Goal: Information Seeking & Learning: Learn about a topic

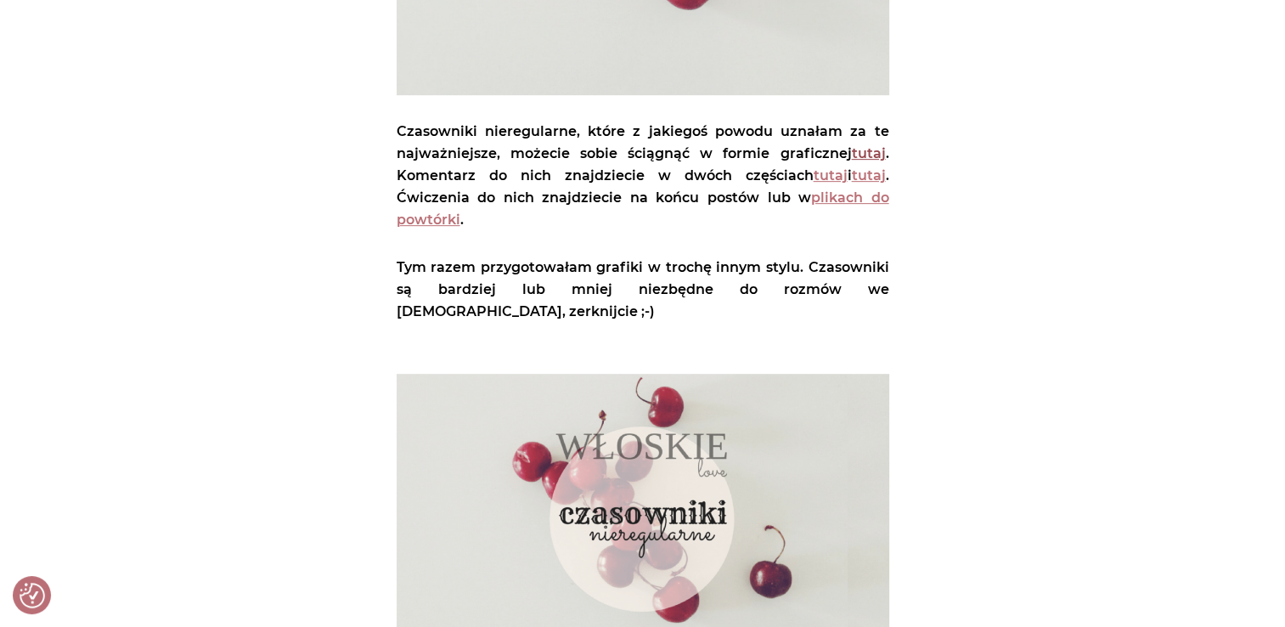
click at [870, 154] on link "tutaj" at bounding box center [869, 153] width 34 height 16
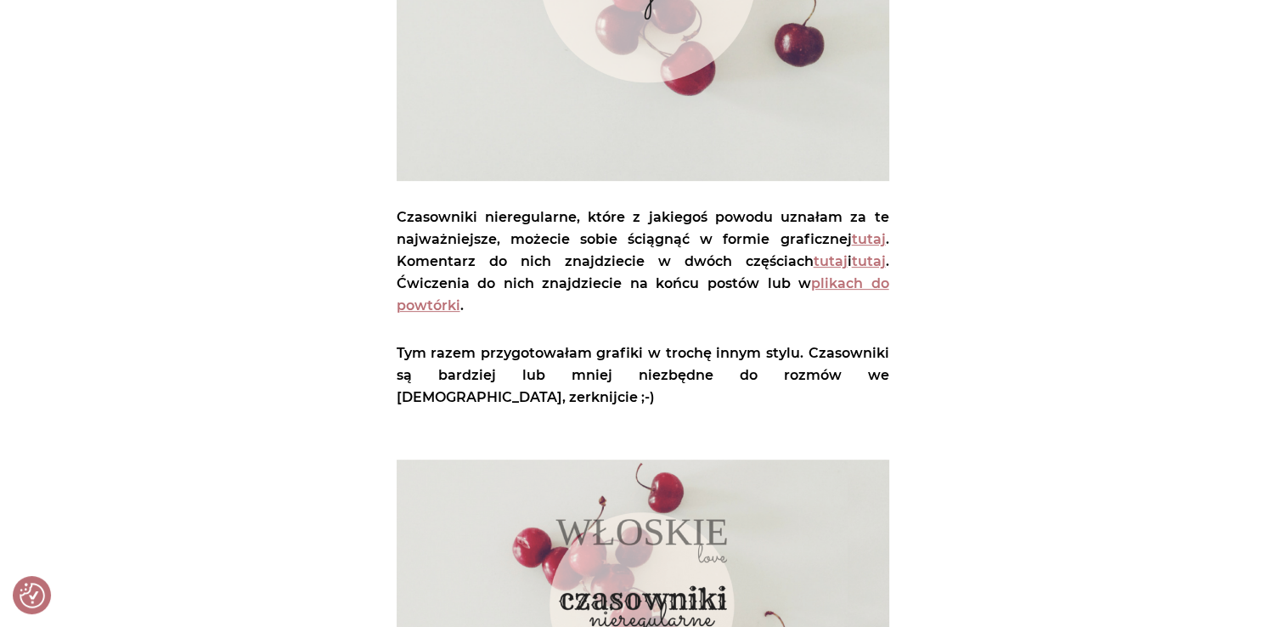
scroll to position [690, 0]
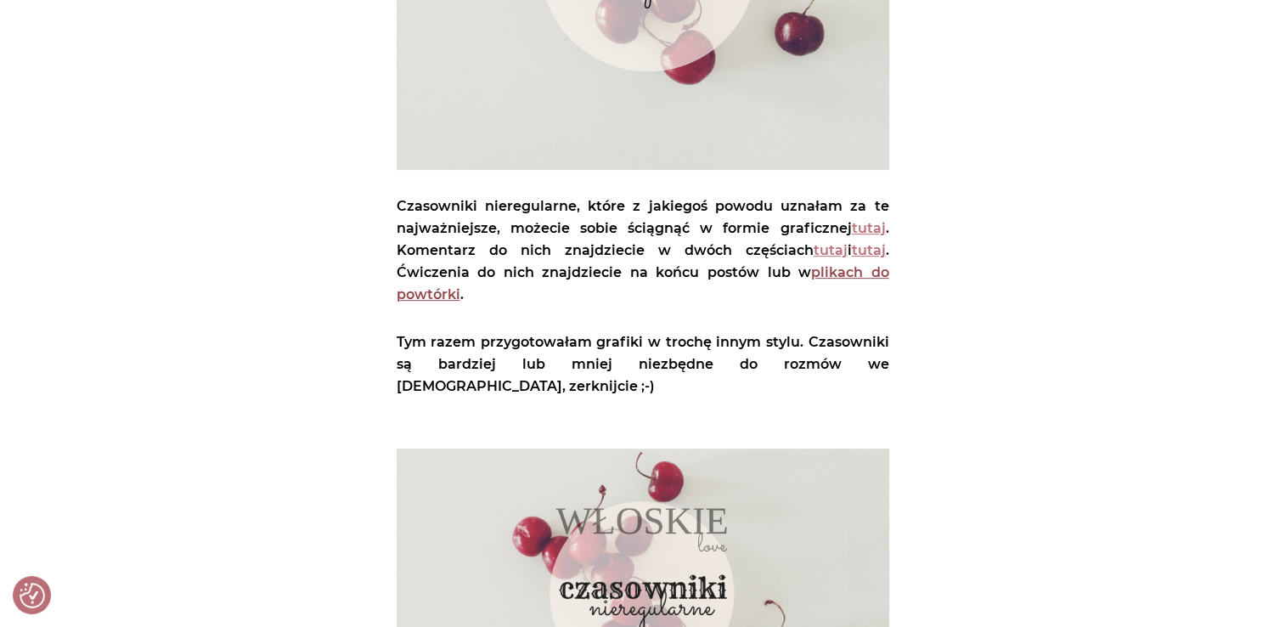
click at [838, 273] on link "plikach do powtórki" at bounding box center [643, 283] width 493 height 38
